Goal: Find specific page/section: Find specific page/section

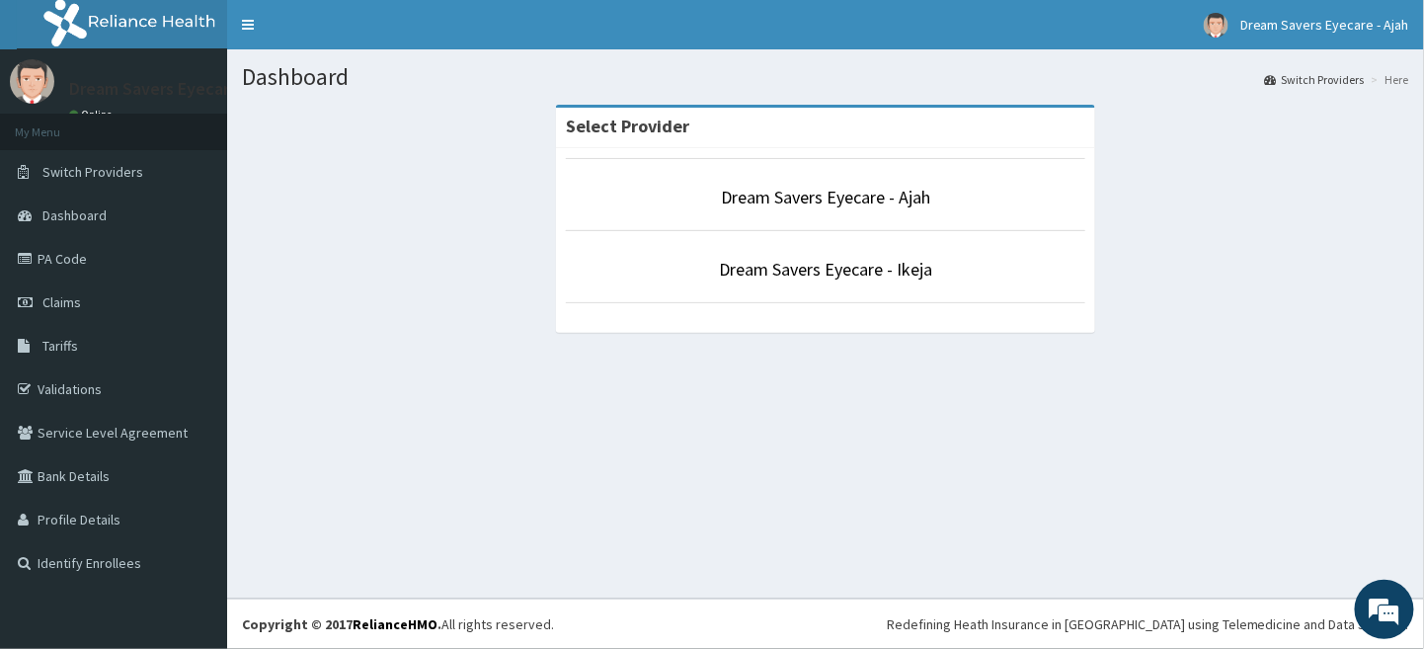
click at [922, 285] on li "Dream Savers Eyecare - Ikeja" at bounding box center [825, 266] width 519 height 73
click at [927, 269] on link "Dream Savers Eyecare - Ikeja" at bounding box center [825, 269] width 213 height 23
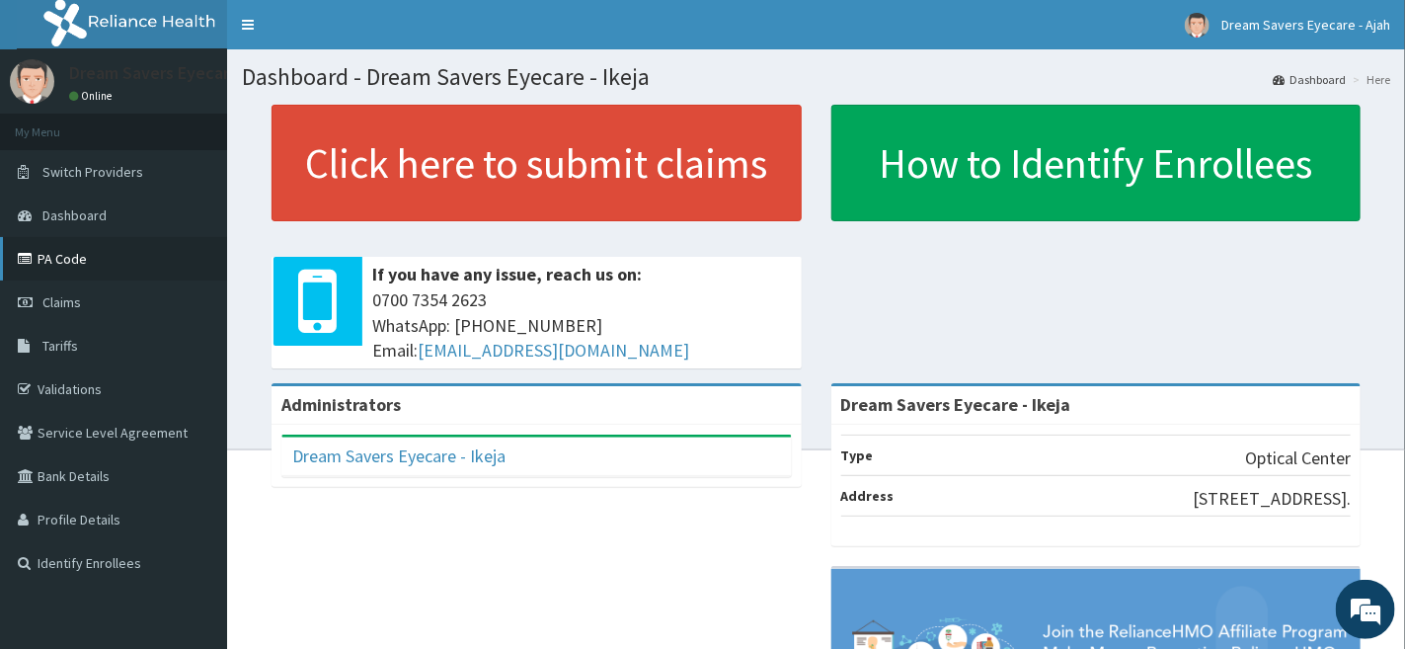
click at [139, 247] on link "PA Code" at bounding box center [113, 258] width 227 height 43
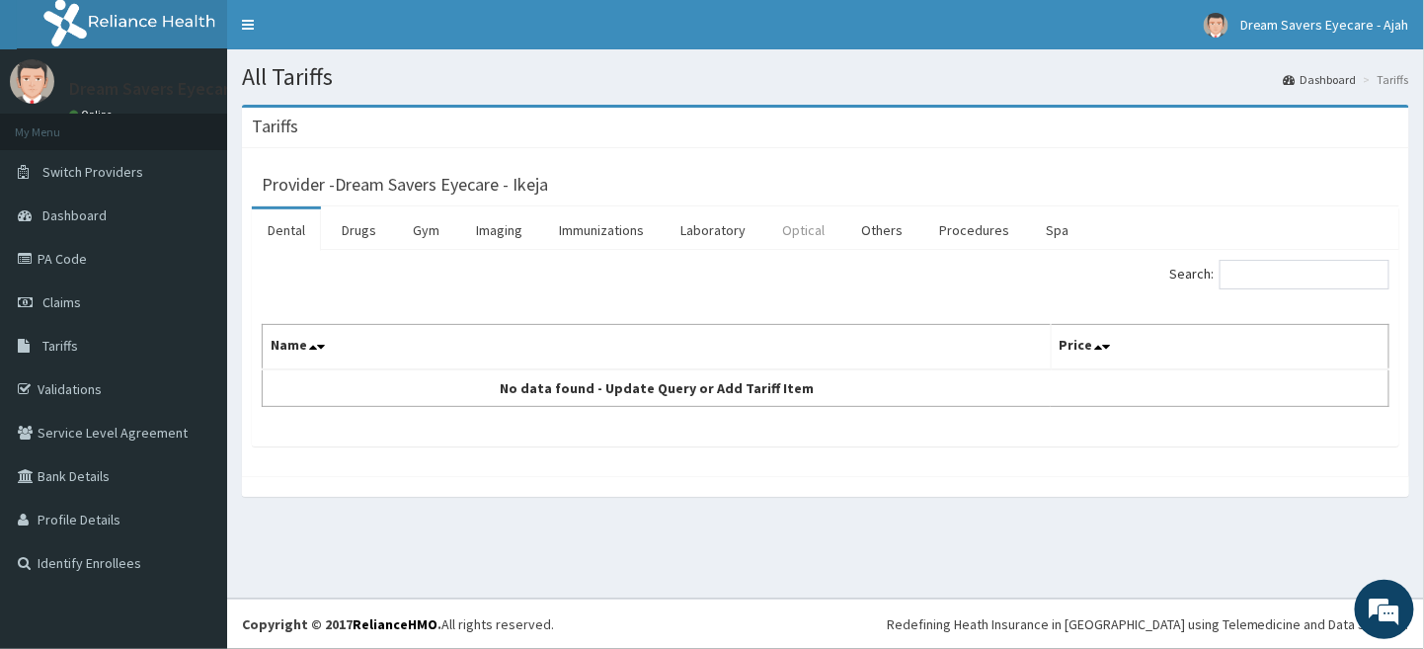
click at [809, 234] on link "Optical" at bounding box center [803, 229] width 74 height 41
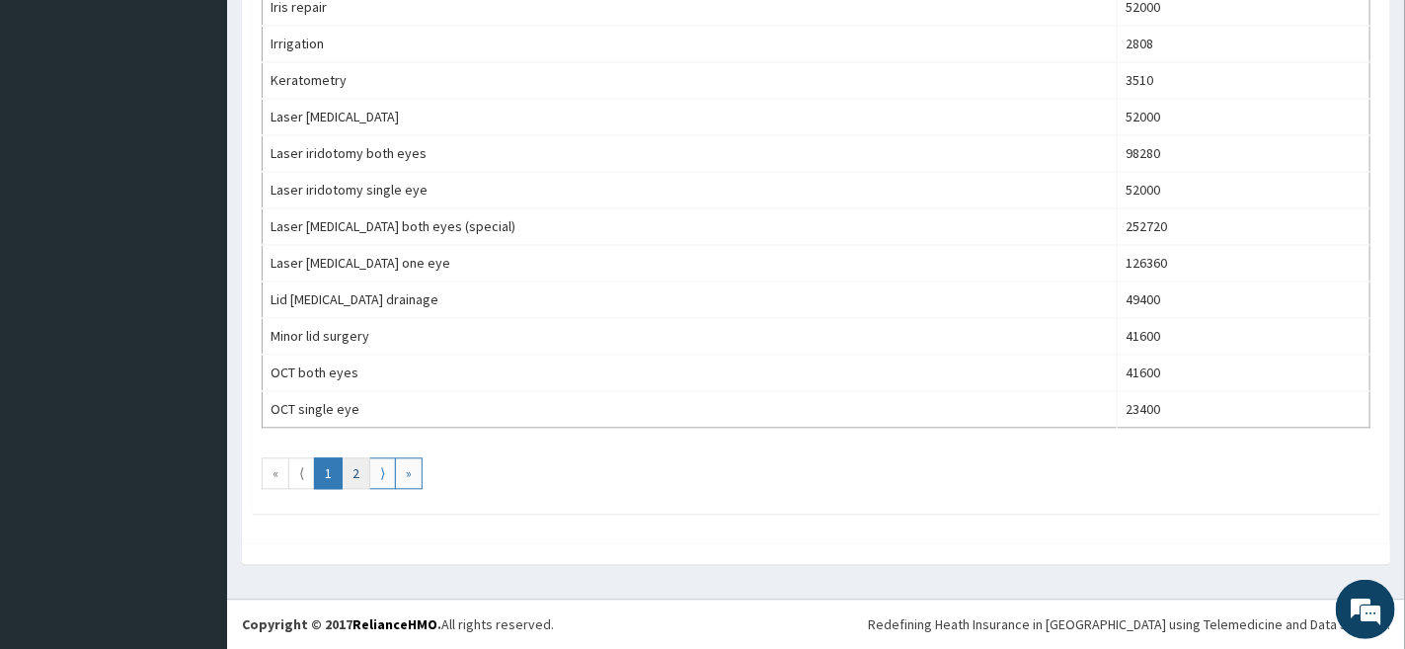
click at [358, 471] on link "2" at bounding box center [356, 473] width 29 height 32
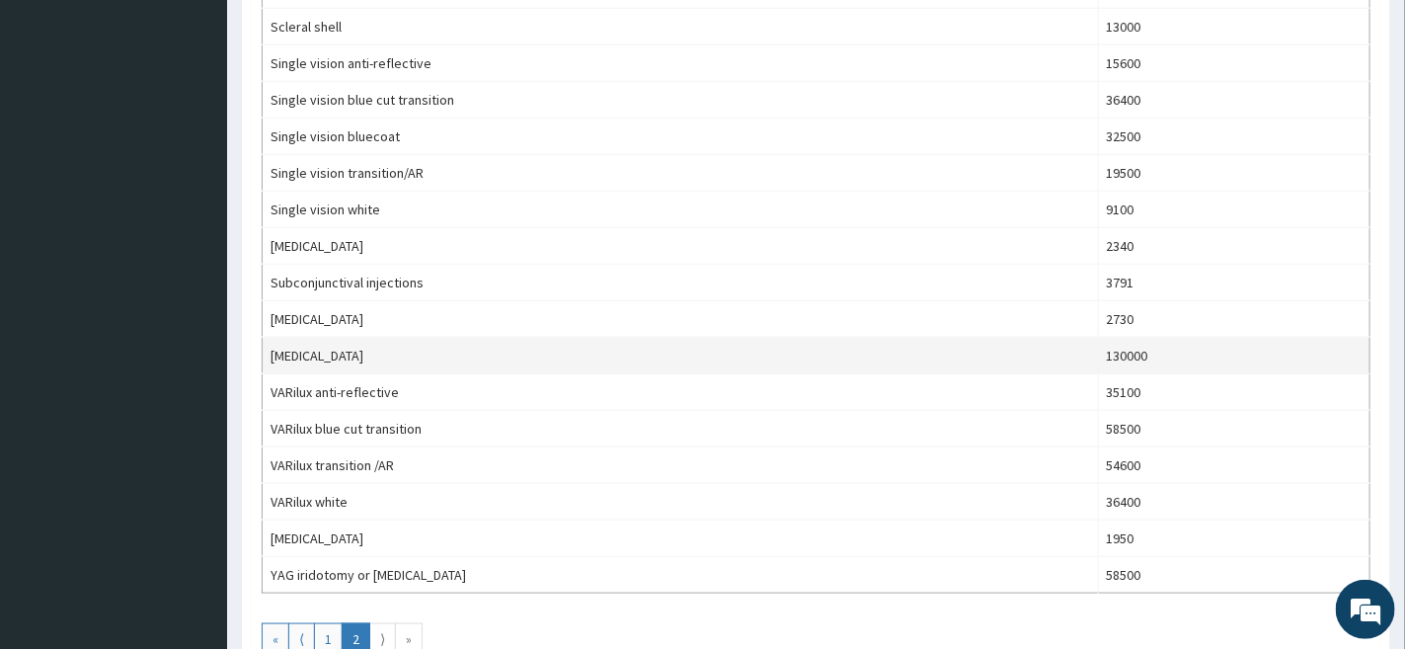
scroll to position [801, 0]
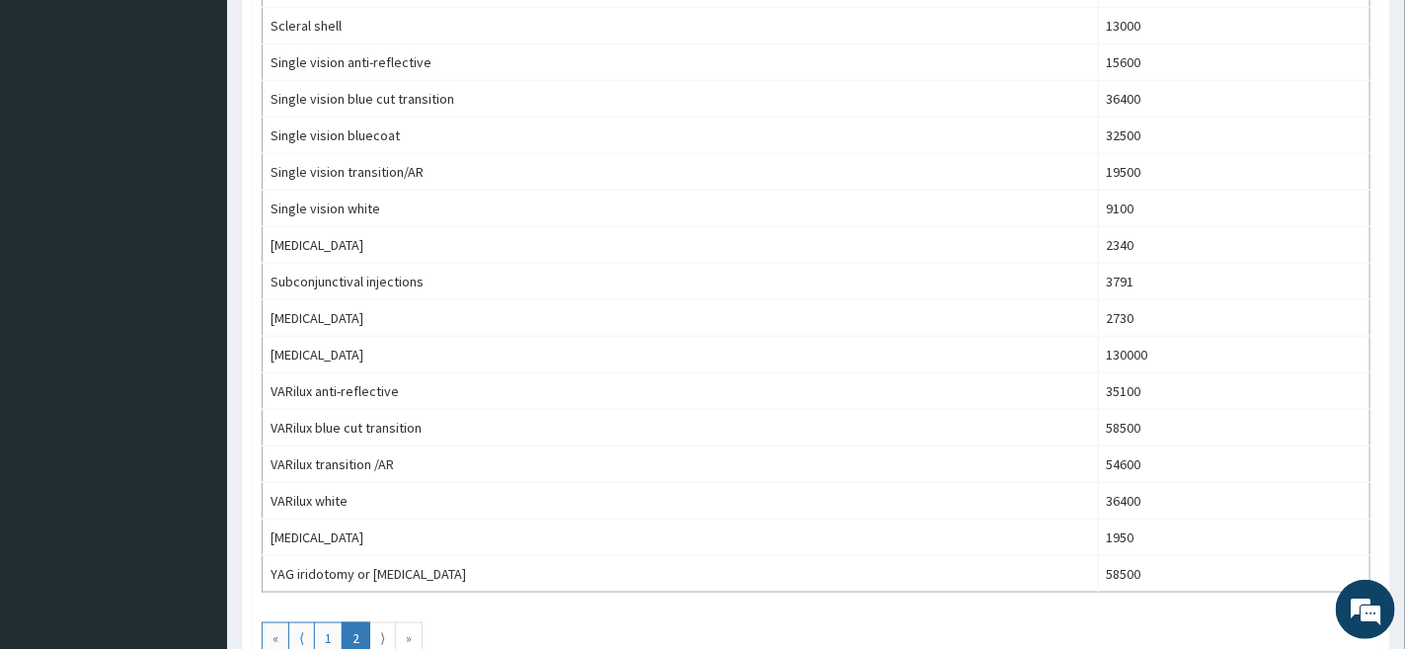
click at [215, 256] on aside "Dream Savers Eyecare - Ajah Online My Menu Switch Providers Dashboard PA Code C…" at bounding box center [113, 6] width 227 height 1614
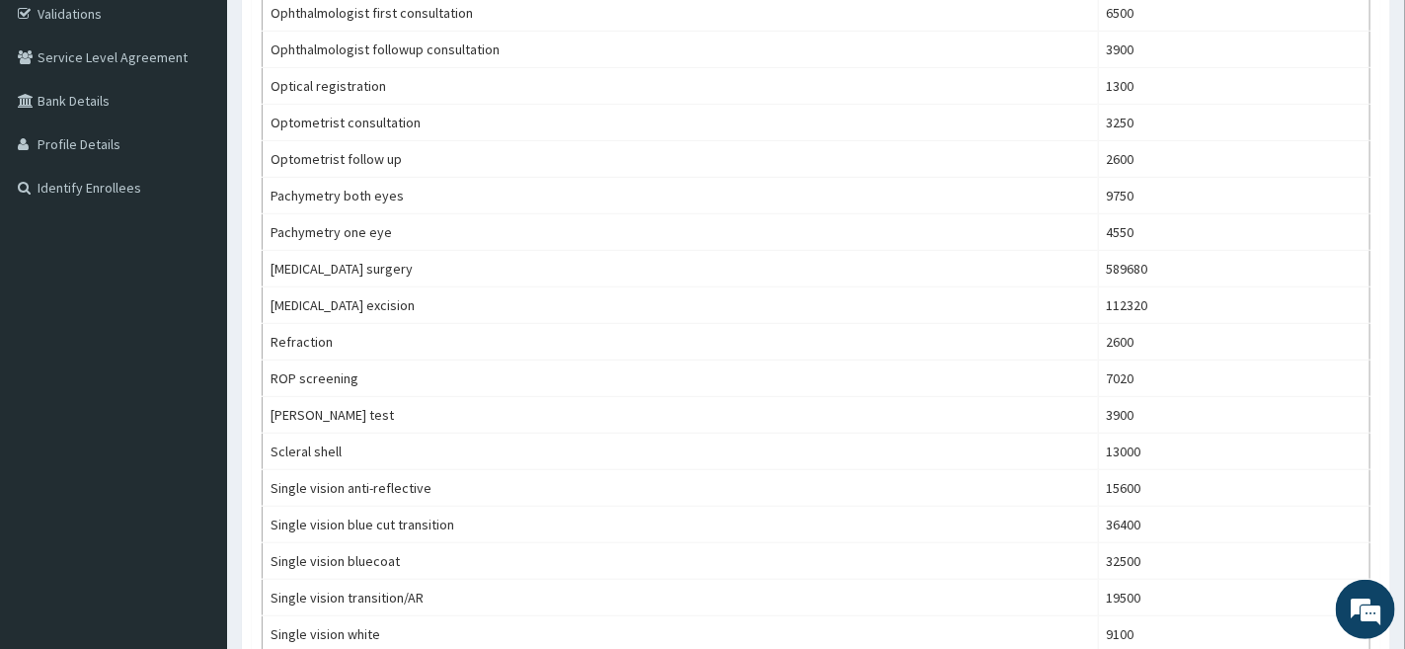
scroll to position [0, 0]
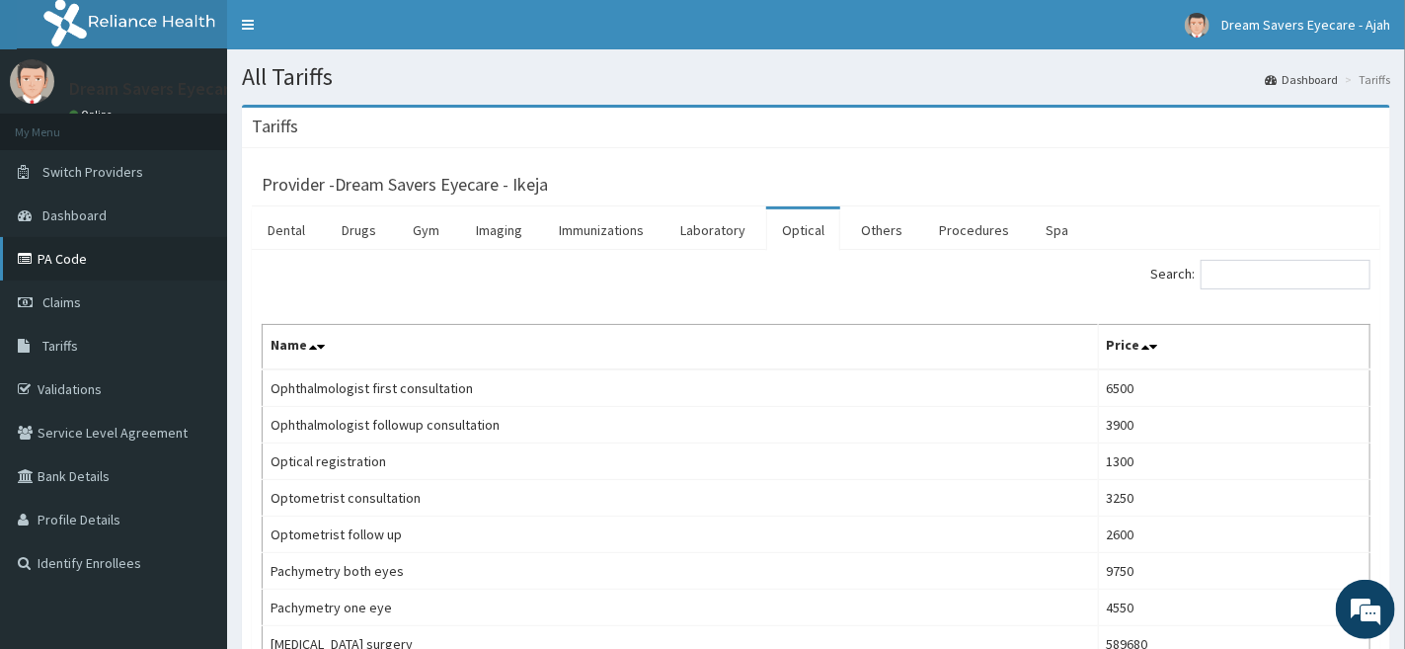
click at [84, 248] on link "PA Code" at bounding box center [113, 258] width 227 height 43
